Goal: Find specific page/section

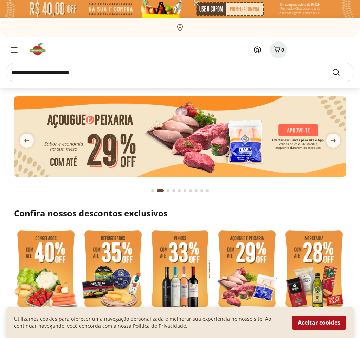
click at [16, 48] on icon "Menu" at bounding box center [14, 50] width 7 height 6
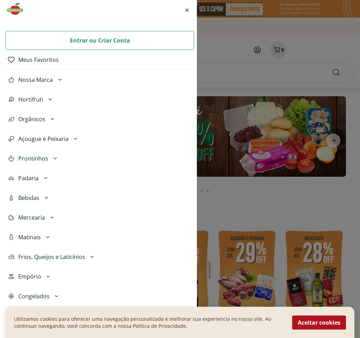
scroll to position [0, 1]
click at [329, 325] on button "Aceitar cookies" at bounding box center [319, 322] width 54 height 14
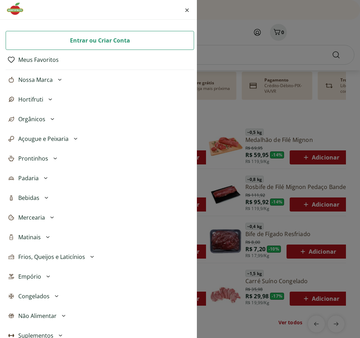
scroll to position [271, 0]
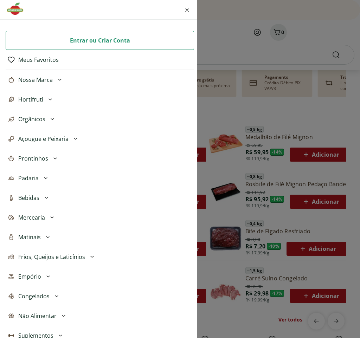
click at [120, 258] on button "Frios, Queijos e Laticínios" at bounding box center [100, 257] width 188 height 20
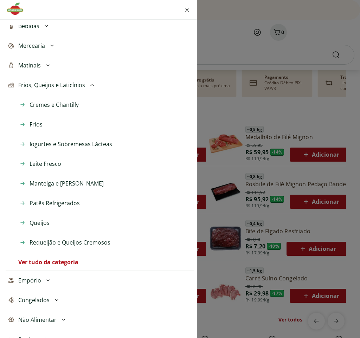
scroll to position [223, 0]
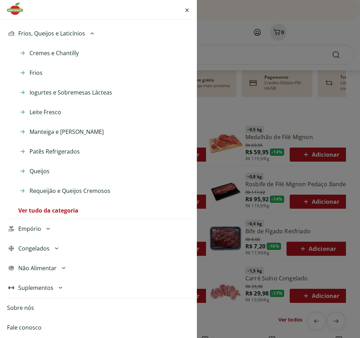
click at [28, 305] on link "Sobre nós" at bounding box center [20, 308] width 27 height 8
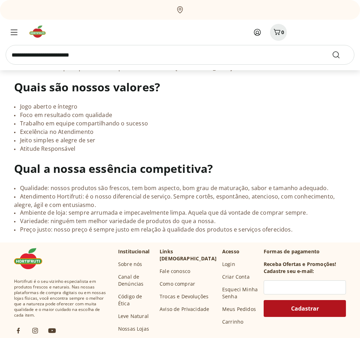
scroll to position [806, 0]
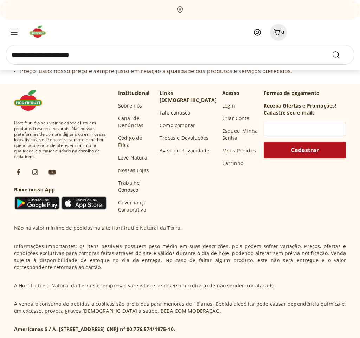
click at [134, 167] on link "Nossas Lojas" at bounding box center [133, 170] width 31 height 7
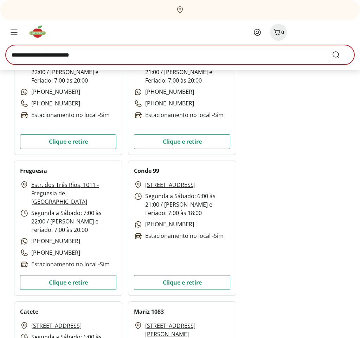
scroll to position [3239, 0]
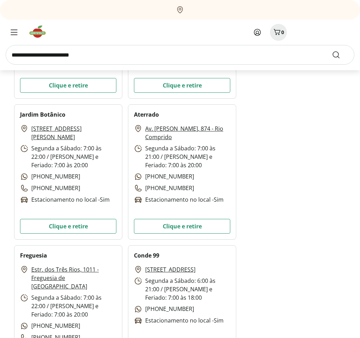
click at [58, 129] on link "Rua Maria Angélia, 183" at bounding box center [73, 132] width 85 height 17
